Goal: Navigation & Orientation: Find specific page/section

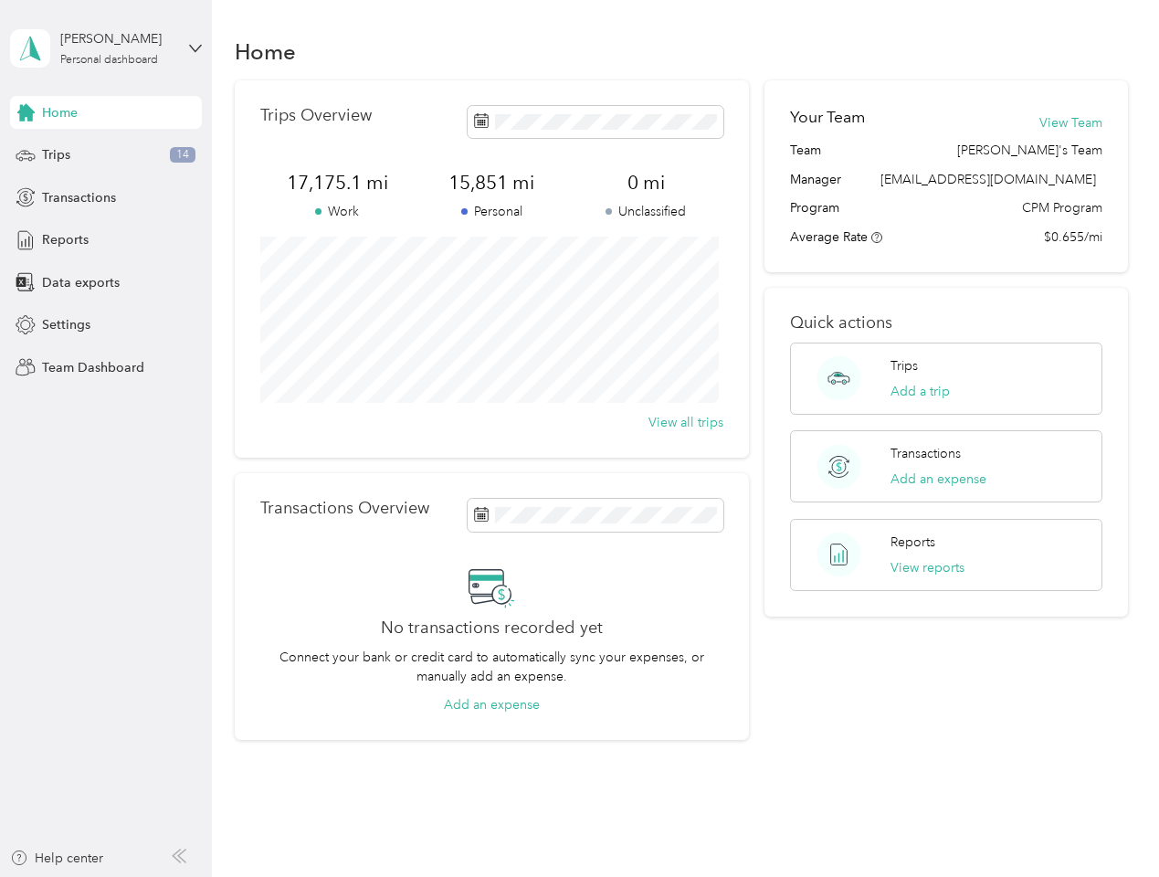
click at [579, 439] on div "Trips Overview 17,175.1 mi Work 15,851 mi Personal 0 mi Unclassified View all t…" at bounding box center [492, 268] width 514 height 377
click at [106, 48] on div "[PERSON_NAME]" at bounding box center [117, 38] width 114 height 19
click at [106, 112] on div "You’re signed in as [EMAIL_ADDRESS][DOMAIN_NAME] Team dashboard Personal dashbo…" at bounding box center [202, 160] width 385 height 186
click at [26, 112] on icon at bounding box center [25, 112] width 17 height 17
click at [106, 155] on div "Trips 14" at bounding box center [106, 155] width 192 height 33
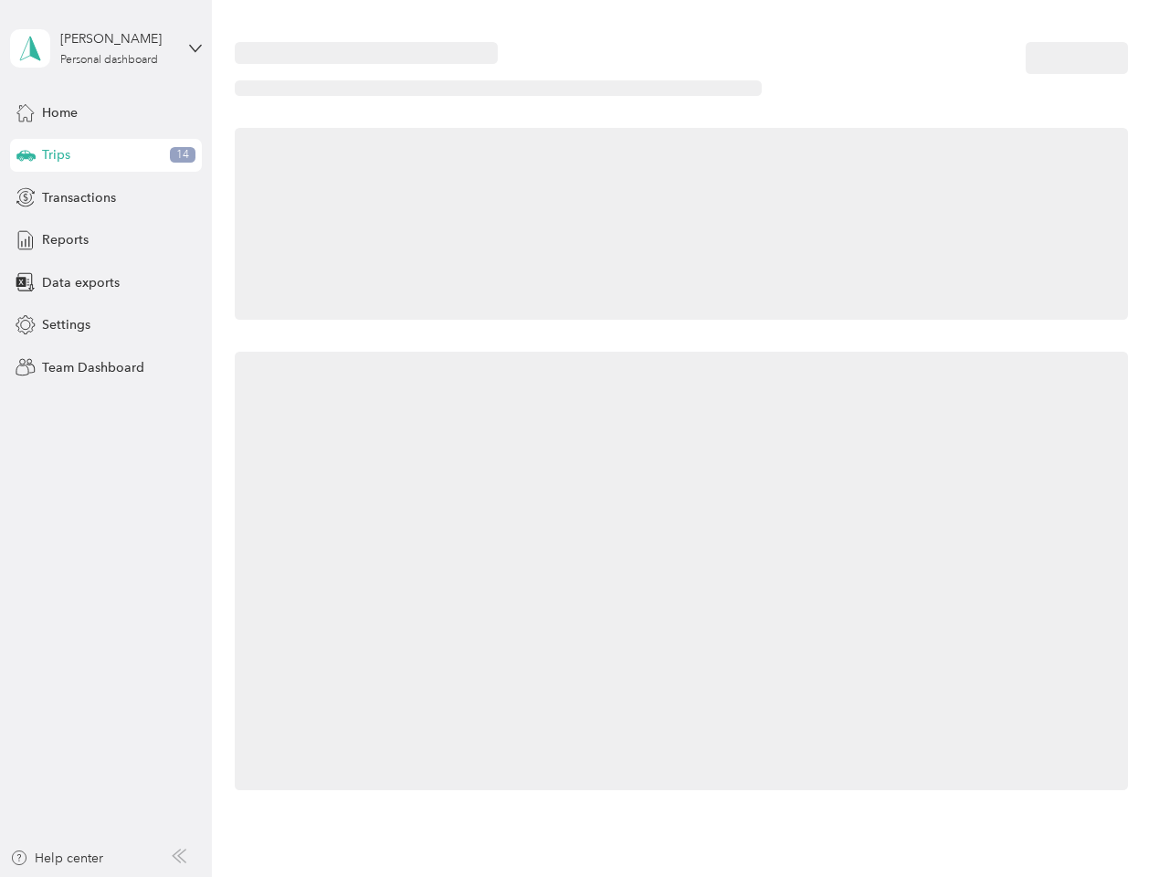
click at [26, 155] on icon at bounding box center [25, 154] width 19 height 9
click at [106, 197] on span "Transactions" at bounding box center [79, 197] width 74 height 19
click at [26, 197] on icon at bounding box center [26, 197] width 20 height 20
click at [106, 240] on div "Reports" at bounding box center [106, 240] width 192 height 33
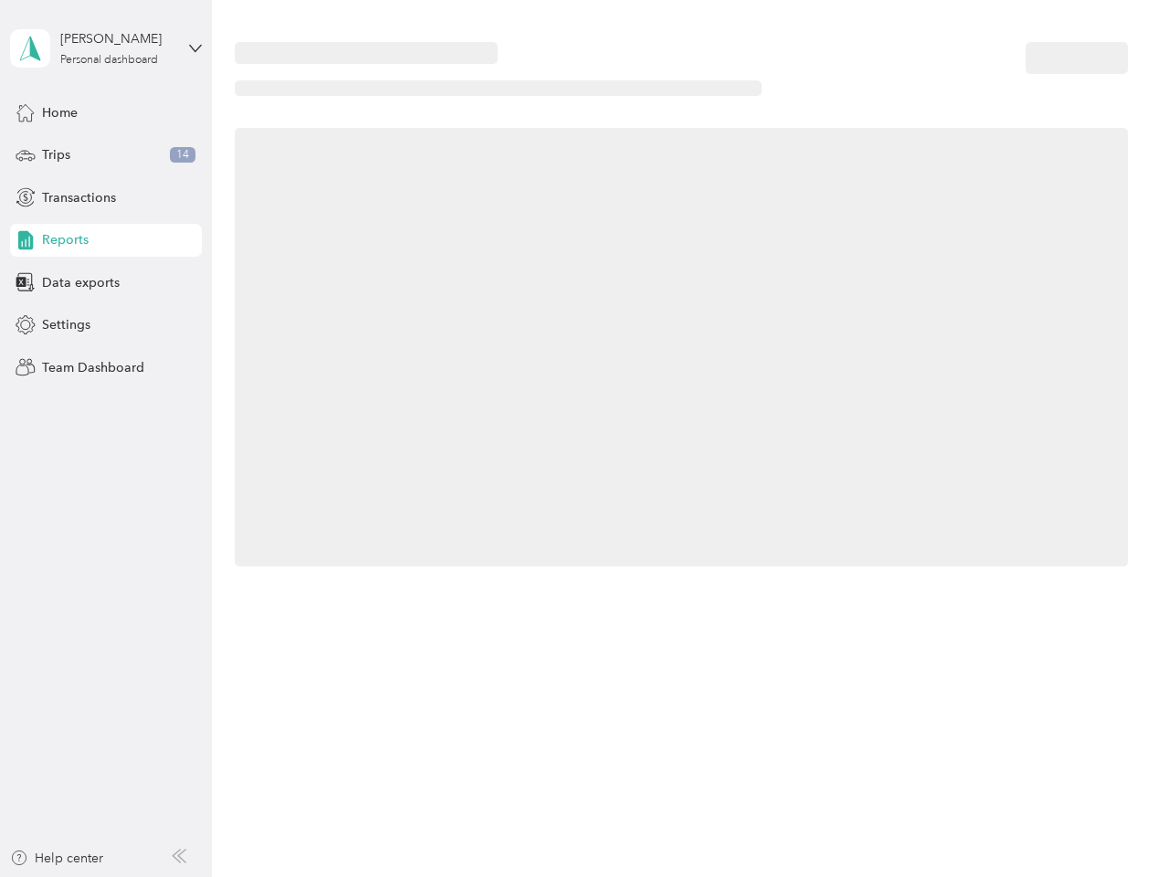
click at [26, 240] on icon at bounding box center [26, 240] width 20 height 20
